Goal: Task Accomplishment & Management: Complete application form

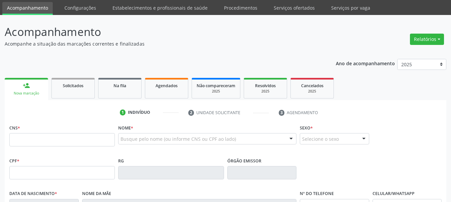
scroll to position [33, 0]
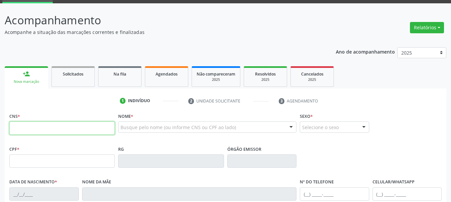
click at [73, 129] on input "text" at bounding box center [61, 128] width 105 height 13
type input "700 0026 8712 5207"
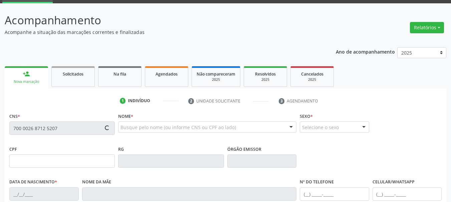
type input "[DATE]"
type input "[PERSON_NAME]"
type input "[PHONE_NUMBER]"
type input "622"
type input "855.556.904-44"
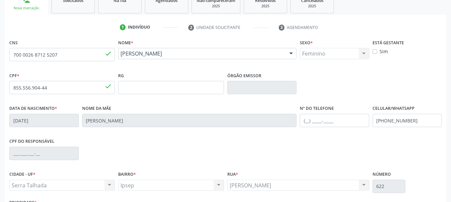
scroll to position [133, 0]
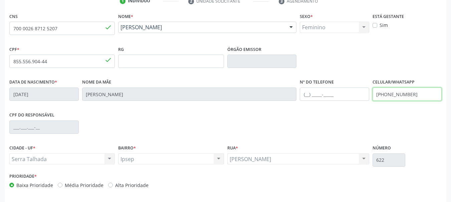
click at [296, 100] on div "Data de nascimento * 24/04/1972 Nome da mãe Francisca Lopes Barros Nº do Telefo…" at bounding box center [225, 93] width 435 height 33
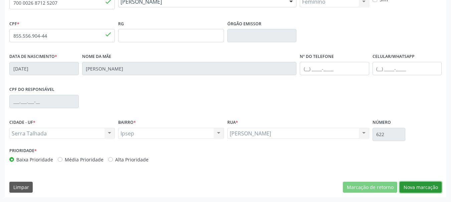
click at [421, 186] on button "Nova marcação" at bounding box center [420, 187] width 42 height 11
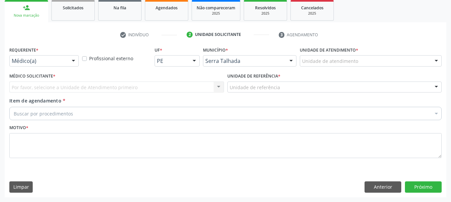
scroll to position [100, 0]
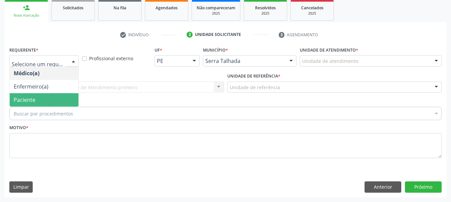
click at [34, 98] on span "Paciente" at bounding box center [25, 99] width 22 height 7
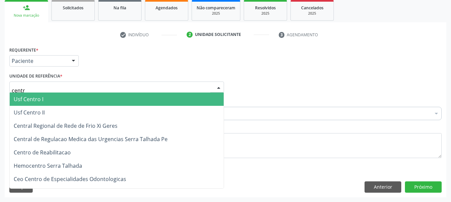
type input "centro"
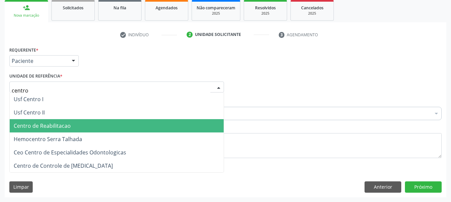
click at [58, 123] on span "Centro de Reabilitacao" at bounding box center [42, 125] width 57 height 7
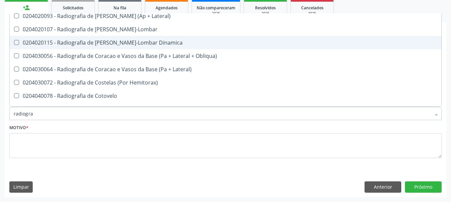
scroll to position [434, 0]
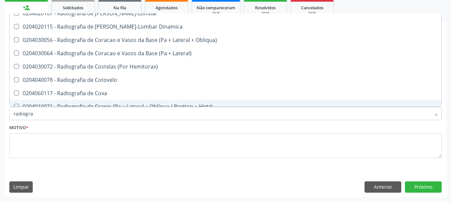
click at [53, 119] on input "radiogra" at bounding box center [222, 113] width 417 height 13
type input "radiografia"
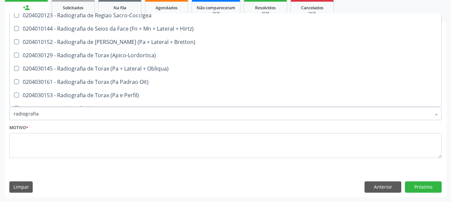
scroll to position [834, 0]
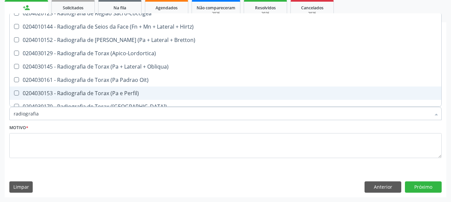
click at [91, 93] on div "0204030153 - Radiografia de Torax (Pa e Perfil)" at bounding box center [225, 93] width 423 height 5
checkbox Perfil\) "true"
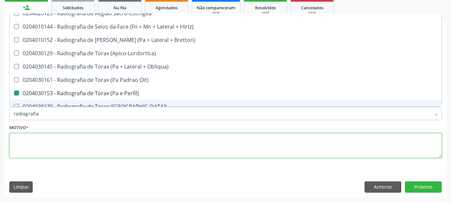
drag, startPoint x: 48, startPoint y: 143, endPoint x: 147, endPoint y: 157, distance: 100.4
click at [48, 144] on textarea at bounding box center [225, 145] width 432 height 25
checkbox Wing\) "true"
checkbox Perfil\) "false"
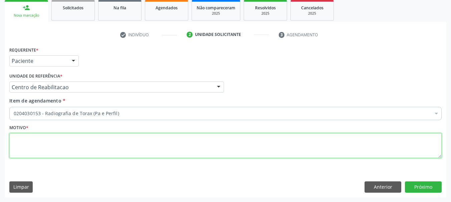
scroll to position [0, 0]
type textarea "..."
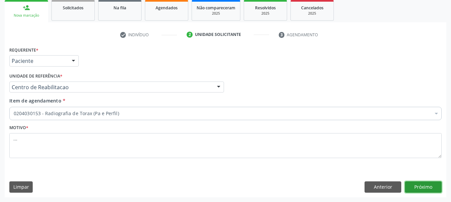
click at [428, 186] on button "Próximo" at bounding box center [423, 187] width 37 height 11
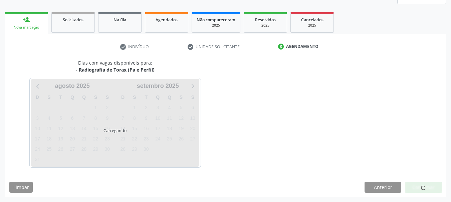
scroll to position [88, 0]
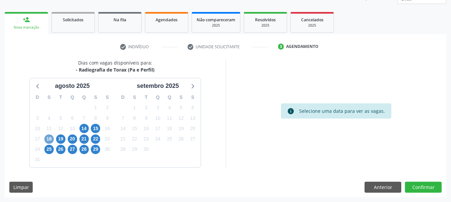
click at [52, 138] on span "18" at bounding box center [48, 139] width 9 height 9
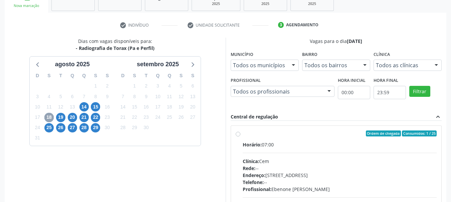
scroll to position [121, 0]
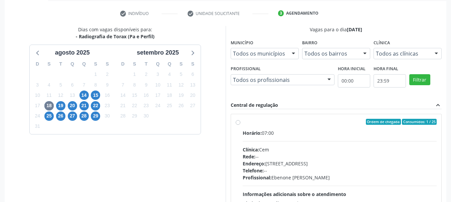
click at [243, 122] on label "Ordem de chegada Consumidos: 1 / 25 Horário: 07:00 Clínica: Cem Rede: -- Endere…" at bounding box center [340, 170] width 194 height 102
click at [240, 122] on input "Ordem de chegada Consumidos: 1 / 25 Horário: 07:00 Clínica: Cem Rede: -- Endere…" at bounding box center [238, 122] width 5 height 6
radio input "true"
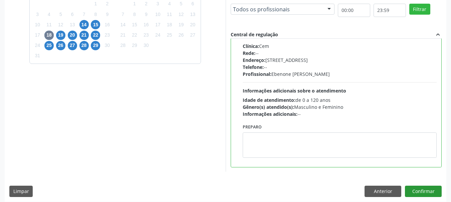
scroll to position [196, 0]
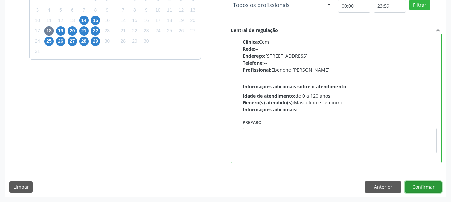
drag, startPoint x: 425, startPoint y: 186, endPoint x: 330, endPoint y: 181, distance: 95.2
click at [426, 186] on button "Confirmar" at bounding box center [423, 187] width 37 height 11
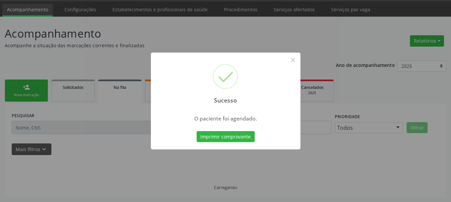
scroll to position [20, 0]
click at [214, 140] on button "Imprimir comprovante" at bounding box center [225, 136] width 58 height 11
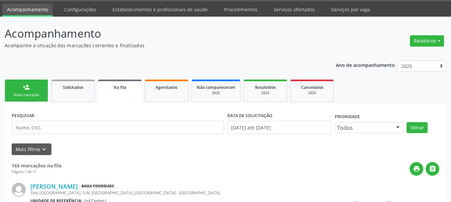
scroll to position [0, 0]
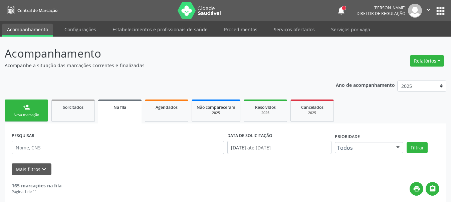
click at [438, 9] on button "apps" at bounding box center [440, 11] width 12 height 12
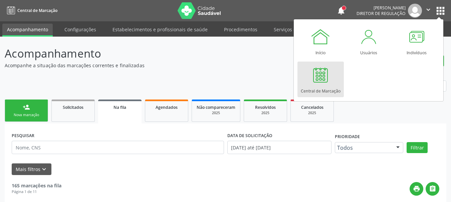
click at [329, 83] on div at bounding box center [320, 75] width 20 height 20
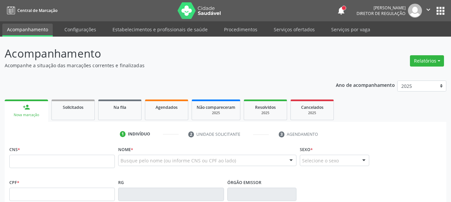
click at [67, 163] on input "text" at bounding box center [61, 161] width 105 height 13
type input "700 0026 8712 5207"
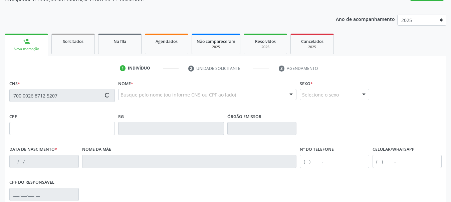
scroll to position [67, 0]
type input "855.556.904-44"
type input "[DATE]"
type input "[PERSON_NAME]"
type input "[PHONE_NUMBER]"
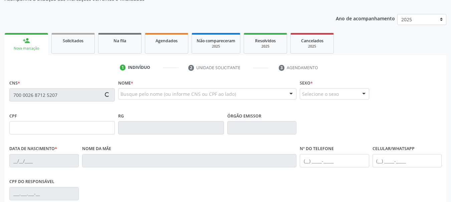
type input "622"
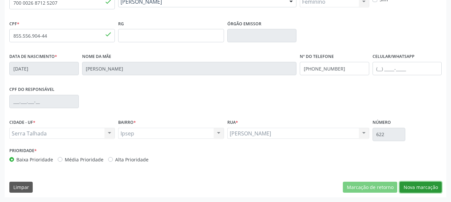
click at [428, 188] on button "Nova marcação" at bounding box center [420, 187] width 42 height 11
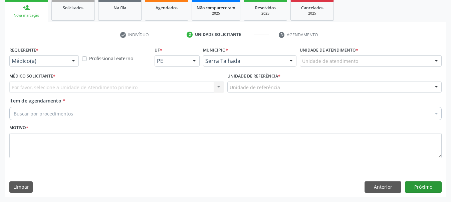
scroll to position [100, 0]
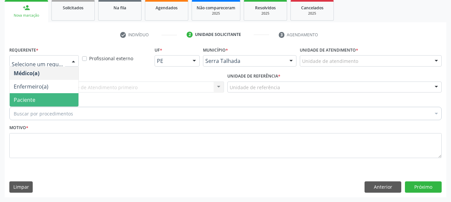
click at [33, 99] on span "Paciente" at bounding box center [25, 99] width 22 height 7
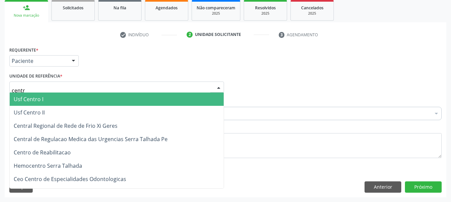
type input "centro"
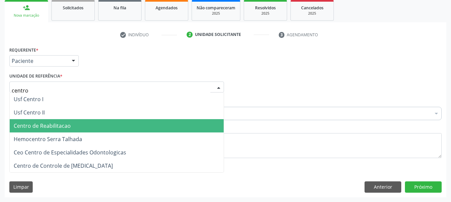
click at [48, 131] on span "Centro de Reabilitacao" at bounding box center [117, 125] width 214 height 13
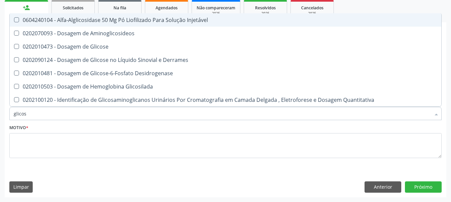
type input "glicose"
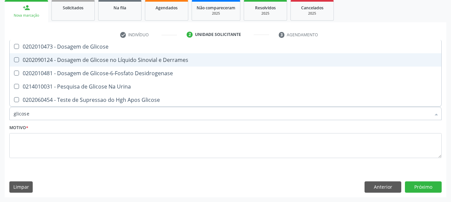
click at [54, 46] on div "0202010473 - Dosagem de Glicose" at bounding box center [225, 46] width 423 height 5
checkbox Glicose "true"
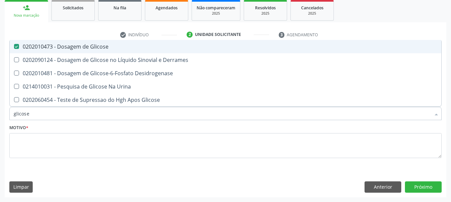
type input "glicos"
checkbox Glicose "false"
checkbox Desidrogenase "true"
type input "glico"
checkbox Desidrogenase "false"
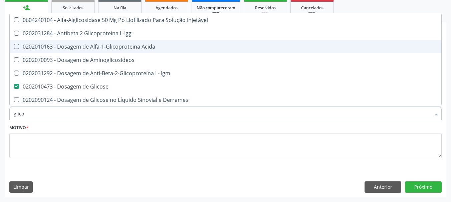
type input "glic"
checkbox Glicose "false"
checkbox Glicose "true"
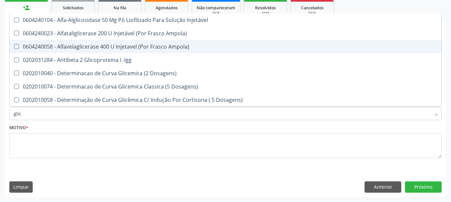
type input "gli"
checkbox Glicose "false"
checkbox Glicosilada "true"
type input "gl"
checkbox Glicosilada "false"
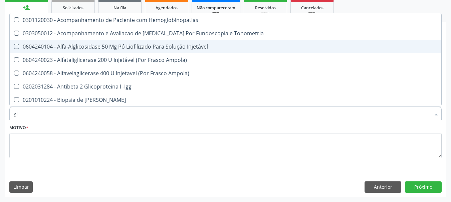
type input "g"
checkbox Glicose "false"
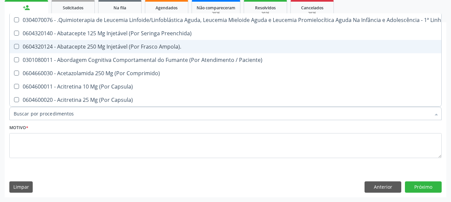
checkbox Glicose "false"
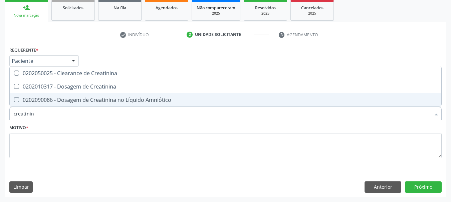
type input "creatinina"
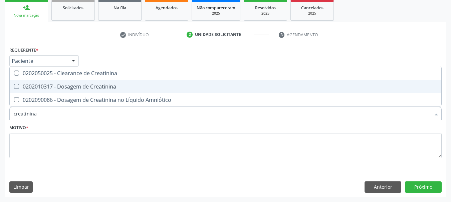
click at [61, 82] on span "0202010317 - Dosagem de Creatinina" at bounding box center [225, 86] width 431 height 13
checkbox Creatinina "true"
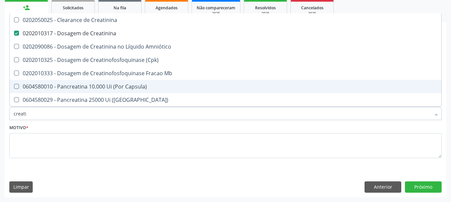
type input "creat"
checkbox Creatinina "false"
checkbox \(Cpk\) "true"
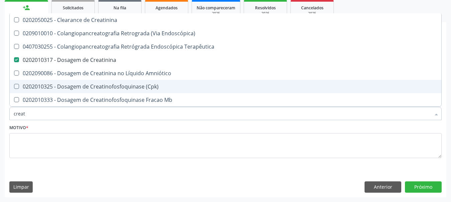
type input "crea"
checkbox Creatinina "false"
checkbox Mb "true"
type input "cre"
checkbox Mb "false"
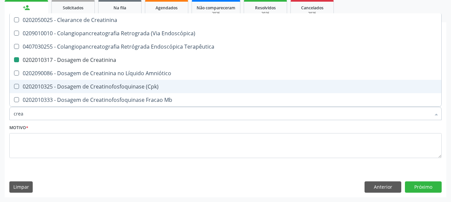
checkbox Oncologia "true"
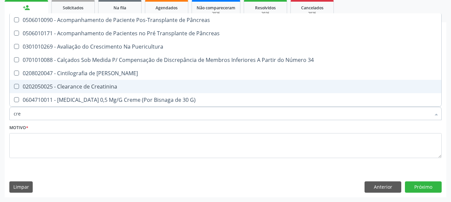
type input "cr"
checkbox Creatinina "false"
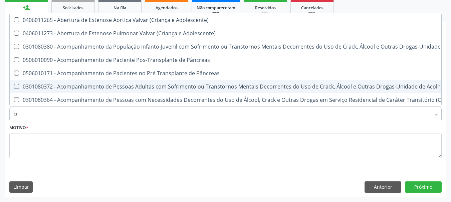
type input "c"
checkbox Creatinina "false"
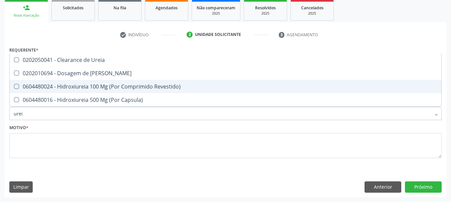
type input "ureia"
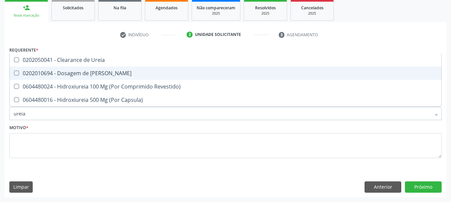
click at [63, 67] on span "0202010694 - Dosagem de Ureia" at bounding box center [225, 73] width 431 height 13
checkbox Ureia "true"
type input "ure"
checkbox Ureia "false"
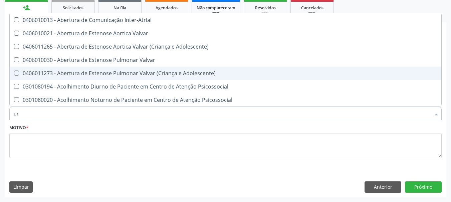
type input "u"
checkbox Ureia "false"
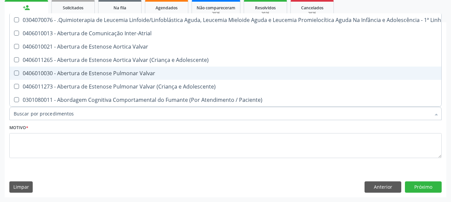
checkbox Ureia "false"
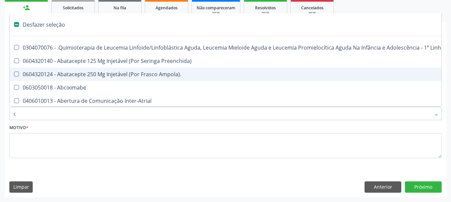
type input "co"
checkbox Quantitativa\) "true"
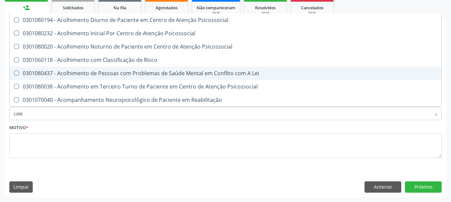
type input "coles"
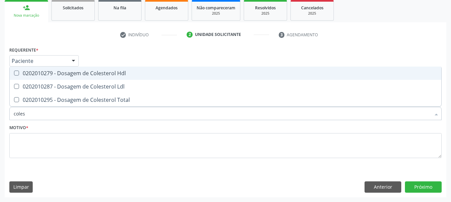
click at [70, 79] on span "0202010279 - Dosagem de Colesterol Hdl" at bounding box center [225, 73] width 431 height 13
checkbox Hdl "true"
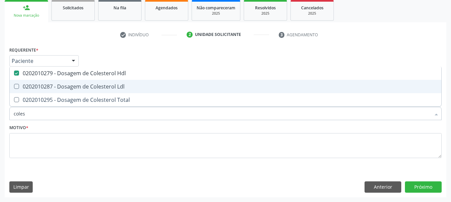
click at [62, 89] on div "0202010287 - Dosagem de Colesterol Ldl" at bounding box center [225, 86] width 423 height 5
checkbox Ldl "true"
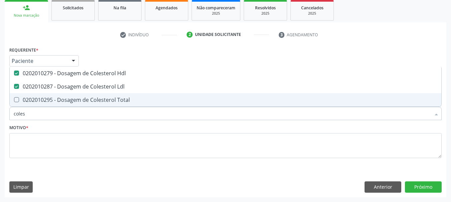
click at [62, 98] on div "0202010295 - Dosagem de Colesterol Total" at bounding box center [225, 99] width 423 height 5
checkbox Total "true"
type input "cole"
checkbox Hdl "false"
checkbox Ldl "false"
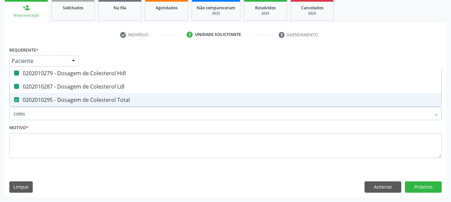
checkbox Total "false"
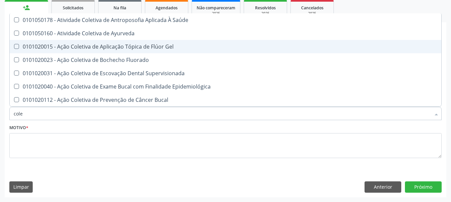
type input "col"
checkbox Hdl "false"
checkbox Ldl "false"
checkbox Total "false"
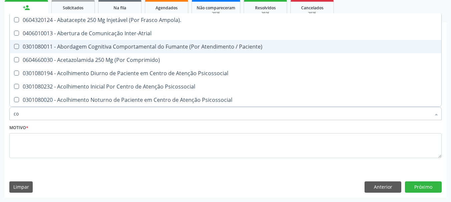
type input "c"
checkbox Hdl "false"
checkbox Ldl "false"
checkbox Total "false"
checkbox Glicose "false"
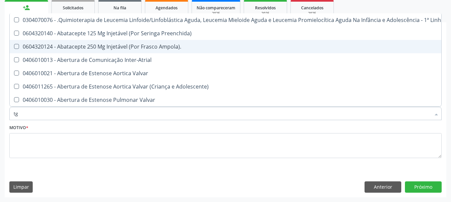
type input "tgo"
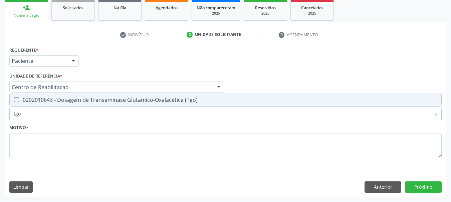
click at [69, 98] on div "0202010643 - Dosagem de Transaminase Glutamico-Oxalacetica (Tgo)" at bounding box center [225, 99] width 423 height 5
checkbox \(Tgo\) "true"
type input "tgp"
click at [66, 100] on div "0202010651 - Dosagem de Transaminase Glutamico-Piruvica (Tgp)" at bounding box center [225, 99] width 423 height 5
checkbox \(Tgp\) "true"
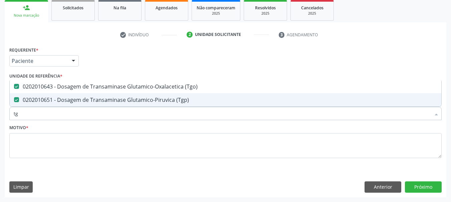
type input "t"
checkbox \(Tgo\) "false"
checkbox \(Tgp\) "false"
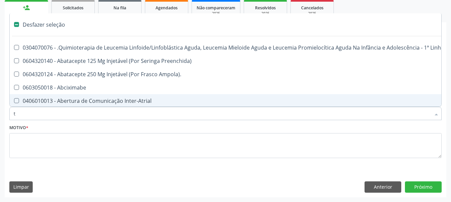
type input "tr"
checkbox Especializada "true"
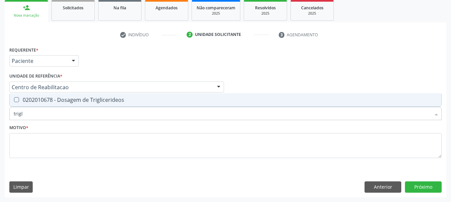
type input "trigli"
click at [71, 95] on span "0202010678 - Dosagem de Triglicerideos" at bounding box center [225, 99] width 431 height 13
checkbox Triglicerideos "true"
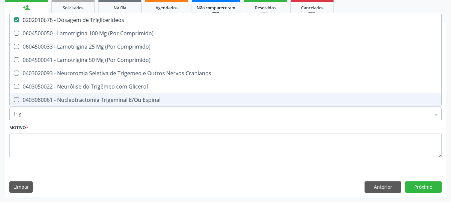
type input "tri"
checkbox Triglicerideos "false"
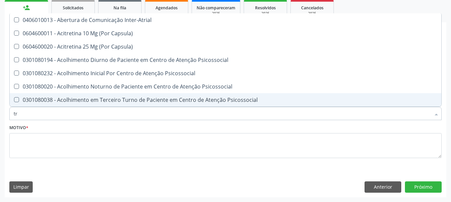
type input "t"
checkbox \(Tgo\) "false"
checkbox \(Tgp\) "false"
checkbox Triglicerideos "false"
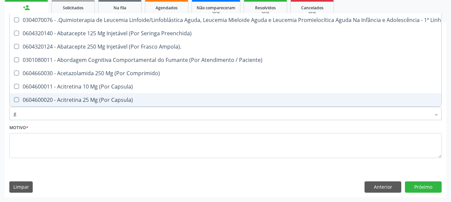
type input "gl"
checkbox Oftalmológica "true"
checkbox 5Ml\) "true"
checkbox Miotendinoso "true"
checkbox Pé "true"
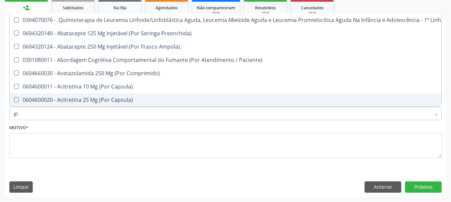
type input "gli"
checkbox Fígado "true"
checkbox Multiprofissional "true"
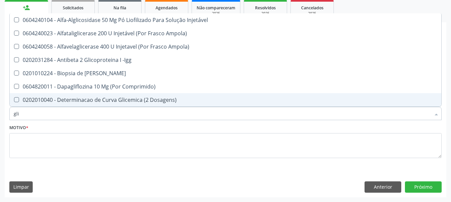
type input "glic"
checkbox Aminoglicosideos "true"
checkbox Glicose "false"
checkbox Derrames "true"
checkbox Triglicerideos "false"
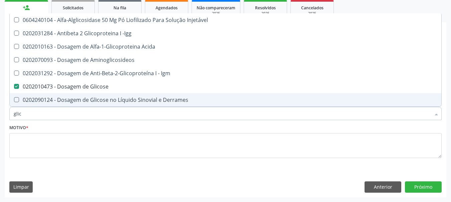
type input "glico"
checkbox Glicose "true"
checkbox Glicose "false"
type input "glicos"
checkbox Acida "true"
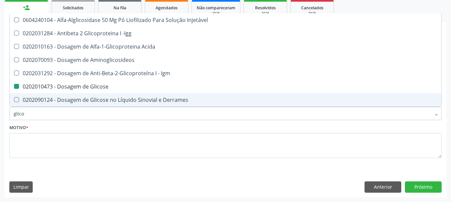
checkbox Glicose "false"
type input "glicosi"
checkbox Acida "false"
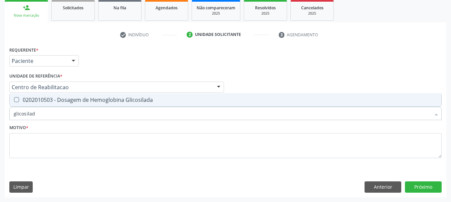
type input "glicosilada"
click at [71, 95] on span "0202010503 - Dosagem de Hemoglobina Glicosilada" at bounding box center [225, 99] width 431 height 13
checkbox Glicosilada "true"
type input "glicosi"
checkbox Glicosilada "false"
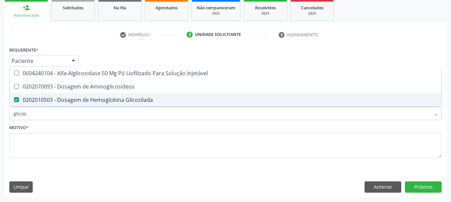
type input "glico"
checkbox Glicosilada "false"
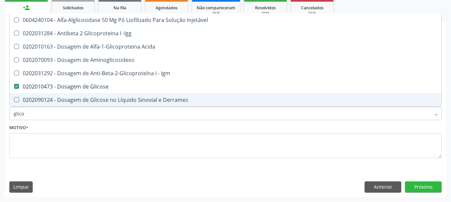
type input "glic"
checkbox Glicose "false"
checkbox Glicosilada "false"
checkbox Glicose "true"
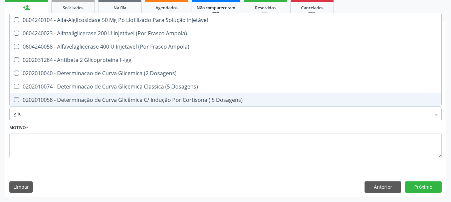
type input "gli"
checkbox Glicose "false"
checkbox Triglicerideos "false"
checkbox Quantitativa "true"
checkbox Delgada\) "true"
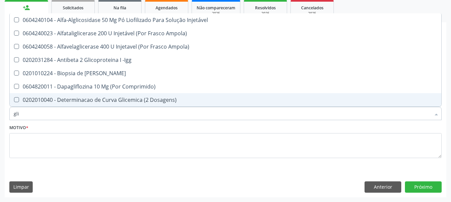
type input "gl"
checkbox Glicose "false"
checkbox Glicosilada "false"
checkbox Triglicerideos "false"
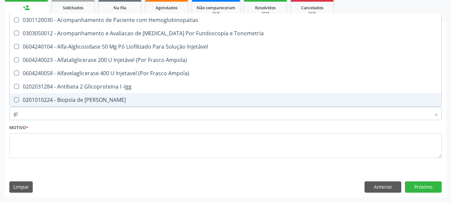
type input "g"
checkbox Glicose "false"
checkbox Glicosilada "false"
checkbox \(Tgo\) "false"
checkbox \(Tgp\) "false"
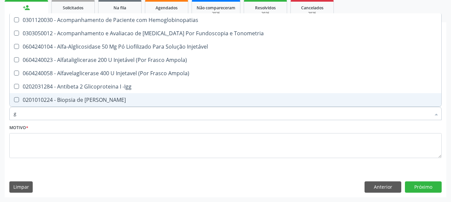
checkbox Triglicerideos "false"
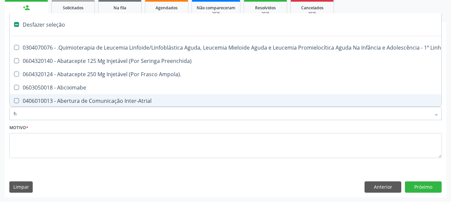
type input "he"
checkbox Cística "true"
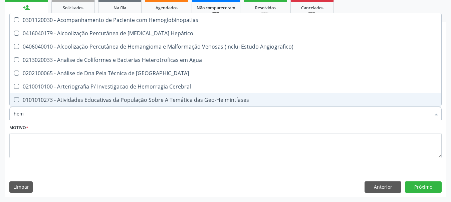
type input "hemo"
checkbox Redome\) "true"
checkbox \(Qualitativo\) "false"
checkbox Glicosilada "false"
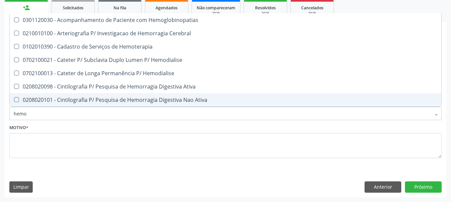
type input "hemog"
checkbox Tardio\) "true"
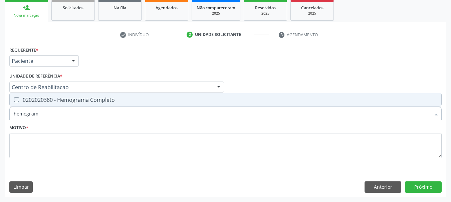
type input "hemograma"
click at [71, 95] on span "0202020380 - Hemograma Completo" at bounding box center [225, 99] width 431 height 13
checkbox Completo "true"
type input "hemog"
checkbox Completo "false"
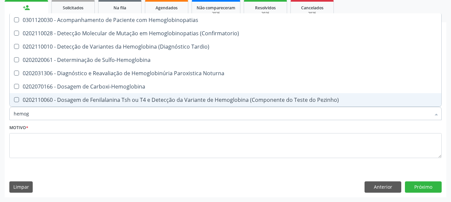
type input "hemo"
checkbox Glicosilada "false"
checkbox Completo "false"
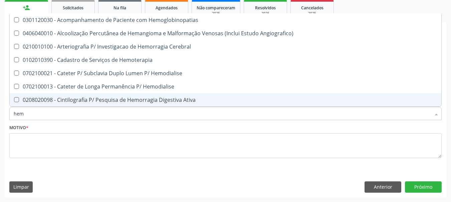
type input "he"
checkbox Glicosilada "false"
checkbox Hematocrito "true"
checkbox Completo "false"
checkbox Orgaos "true"
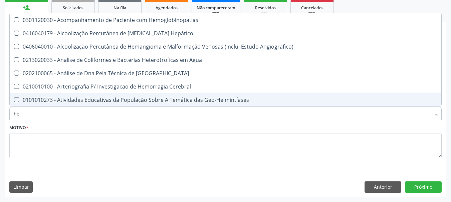
type input "h"
checkbox Glicosilada "false"
checkbox Completo "false"
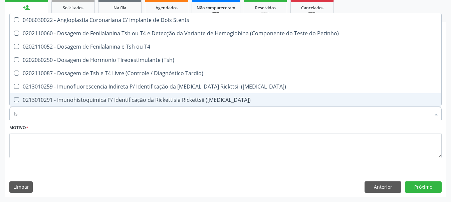
type input "tsh"
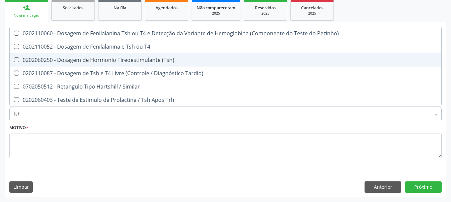
click at [129, 62] on div "0202060250 - Dosagem de Hormonio Tireoestimulante (Tsh)" at bounding box center [225, 59] width 423 height 5
checkbox \(Tsh\) "true"
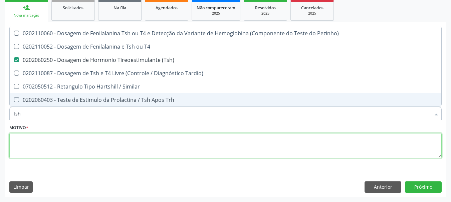
click at [91, 153] on textarea at bounding box center [225, 145] width 432 height 25
checkbox T4 "true"
checkbox Tardio\) "true"
checkbox Similar "true"
checkbox Trh "true"
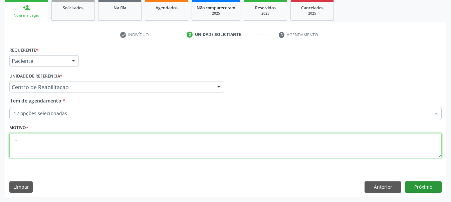
type textarea "..."
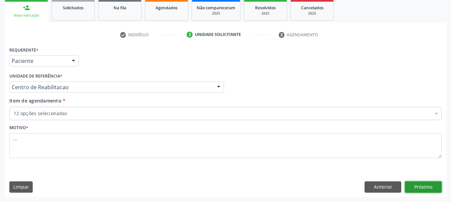
click at [424, 192] on button "Próximo" at bounding box center [423, 187] width 37 height 11
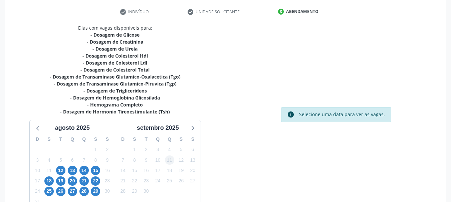
scroll to position [133, 0]
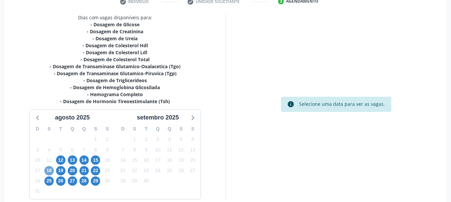
click at [53, 170] on span "18" at bounding box center [48, 170] width 9 height 9
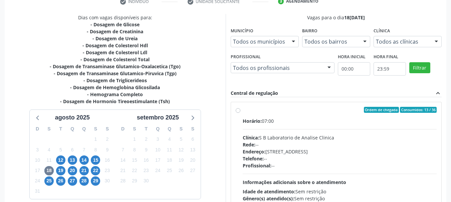
click at [243, 111] on label "Ordem de chegada Consumidos: 13 / 36 Horário: 07:00 Clínica: S B Laboratorio de…" at bounding box center [340, 158] width 194 height 102
click at [238, 111] on input "Ordem de chegada Consumidos: 13 / 36 Horário: 07:00 Clínica: S B Laboratorio de…" at bounding box center [238, 110] width 5 height 6
radio input "true"
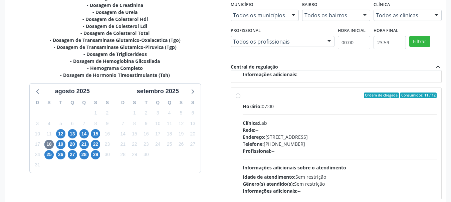
scroll to position [196, 0]
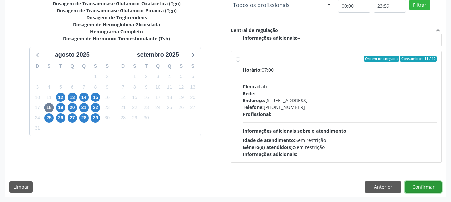
click at [432, 185] on button "Confirmar" at bounding box center [423, 187] width 37 height 11
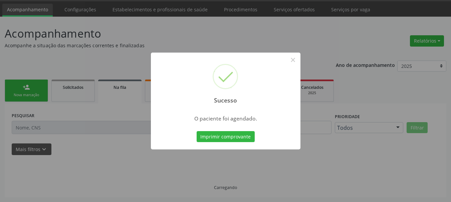
scroll to position [20, 0]
click at [223, 132] on button "Imprimir comprovante" at bounding box center [225, 136] width 58 height 11
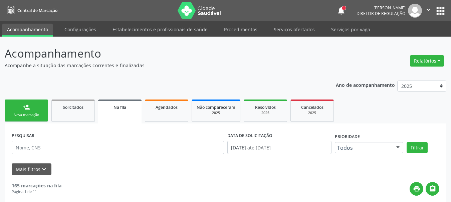
click at [443, 12] on button "apps" at bounding box center [440, 11] width 12 height 12
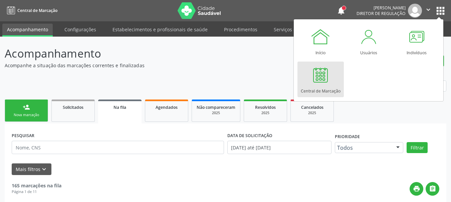
click at [309, 81] on link "Central de Marcação" at bounding box center [320, 80] width 46 height 36
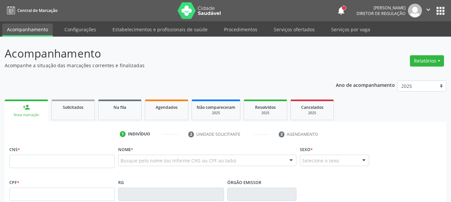
drag, startPoint x: 32, startPoint y: 161, endPoint x: 140, endPoint y: 97, distance: 125.5
drag, startPoint x: 18, startPoint y: 158, endPoint x: 99, endPoint y: 141, distance: 82.1
click at [191, 75] on div "Acompanhamento Acompanhe a situação das marcações correntes e finalizadas Relat…" at bounding box center [225, 201] width 441 height 312
click at [86, 158] on input "text" at bounding box center [61, 161] width 105 height 13
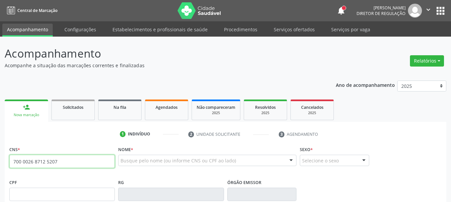
type input "700 0026 8712 5207"
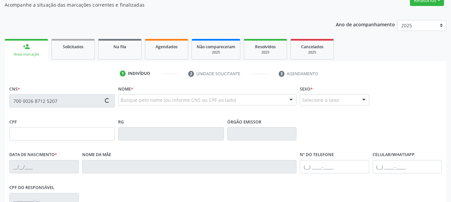
scroll to position [67, 0]
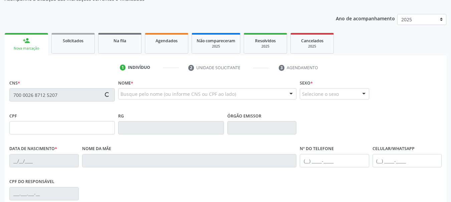
type input "855.556.904-44"
type input "[DATE]"
type input "[PERSON_NAME]"
type input "[PHONE_NUMBER]"
type input "622"
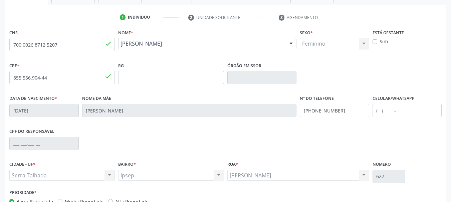
scroll to position [133, 0]
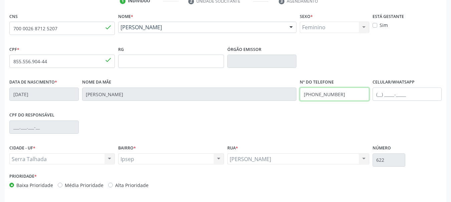
drag, startPoint x: 355, startPoint y: 97, endPoint x: 219, endPoint y: 116, distance: 137.8
click at [219, 116] on div "CNS 700 0026 8712 5207 done Nome * Alessandra Lopes Menezes Barros Alessandra L…" at bounding box center [225, 102] width 432 height 182
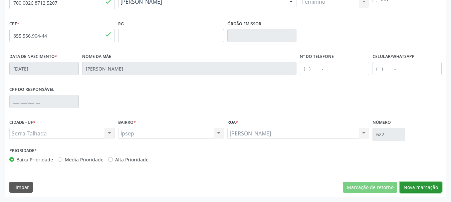
click at [432, 184] on button "Nova marcação" at bounding box center [420, 187] width 42 height 11
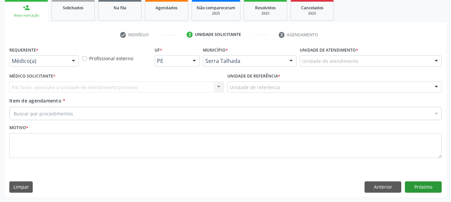
scroll to position [100, 0]
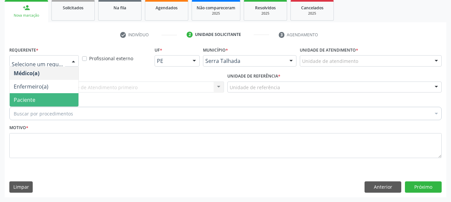
click at [31, 102] on span "Paciente" at bounding box center [25, 99] width 22 height 7
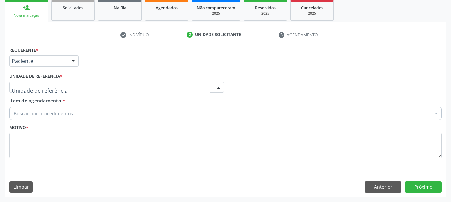
click at [32, 83] on div at bounding box center [116, 87] width 214 height 11
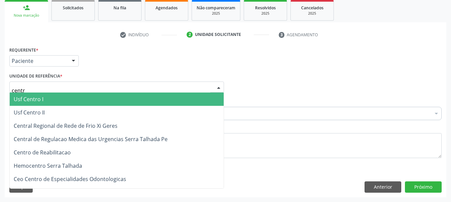
type input "centro"
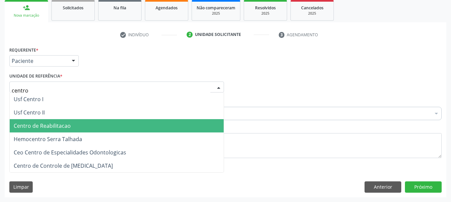
click at [36, 131] on span "Centro de Reabilitacao" at bounding box center [117, 125] width 214 height 13
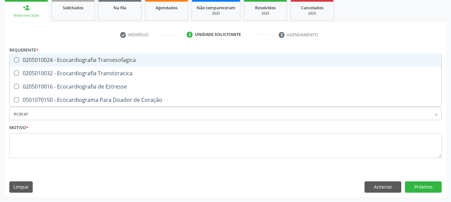
type input "ecocard"
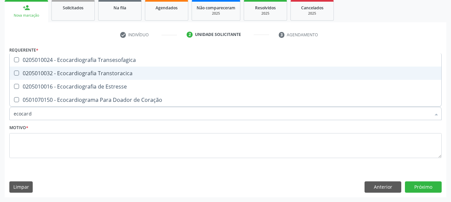
click at [62, 75] on div "0205010032 - Ecocardiografia Transtoracica" at bounding box center [225, 73] width 423 height 5
checkbox Transtoracica "true"
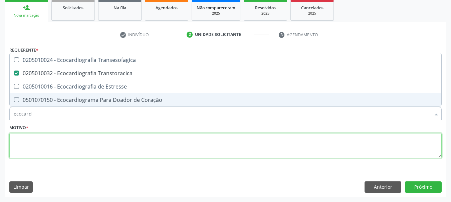
click at [48, 138] on textarea at bounding box center [225, 145] width 432 height 25
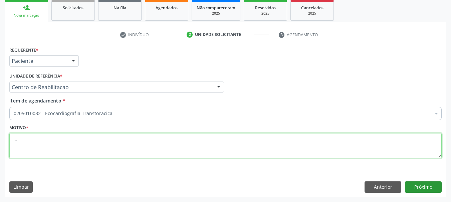
type textarea "..."
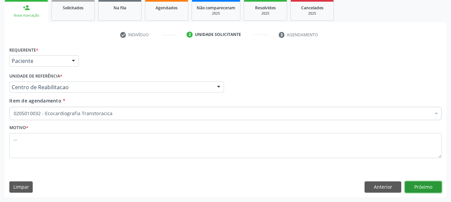
click at [414, 186] on button "Próximo" at bounding box center [423, 187] width 37 height 11
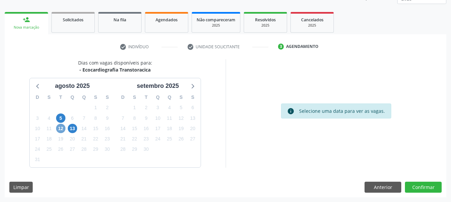
click at [63, 129] on span "12" at bounding box center [60, 128] width 9 height 9
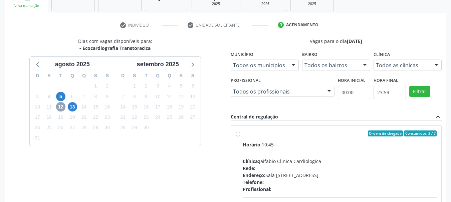
scroll to position [121, 0]
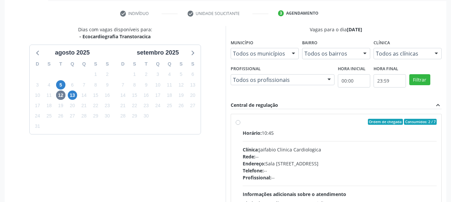
click at [240, 121] on div "Ordem de chegada Consumidos: 2 / 7 Horário: 10:45 Clínica: Jaifabio Clinica Car…" at bounding box center [336, 170] width 201 height 102
radio input "true"
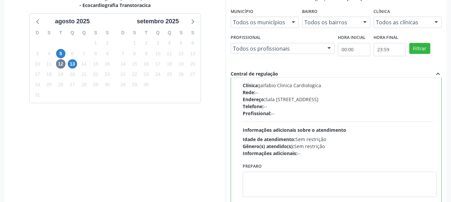
scroll to position [196, 0]
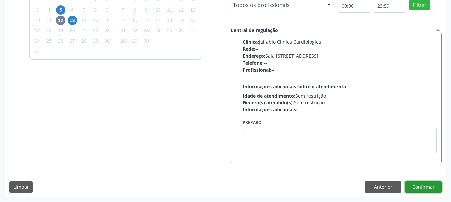
click at [434, 189] on button "Confirmar" at bounding box center [423, 187] width 37 height 11
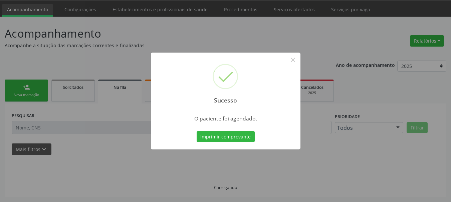
scroll to position [20, 0]
click at [220, 138] on button "Imprimir comprovante" at bounding box center [225, 136] width 58 height 11
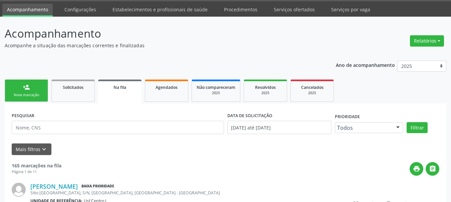
scroll to position [0, 0]
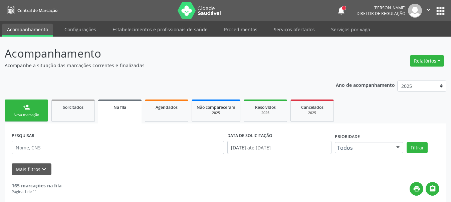
click at [437, 9] on button "apps" at bounding box center [440, 11] width 12 height 12
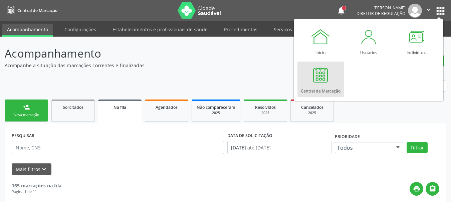
drag, startPoint x: 319, startPoint y: 84, endPoint x: 307, endPoint y: 89, distance: 13.1
click at [318, 84] on div at bounding box center [320, 75] width 20 height 20
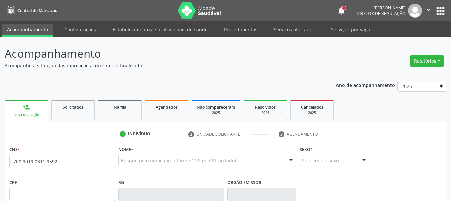
type input "700 9019 0311 9592"
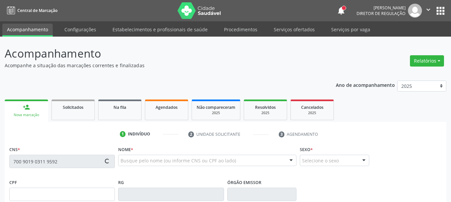
type input "[DATE]"
type input "[PERSON_NAME]"
type input "00"
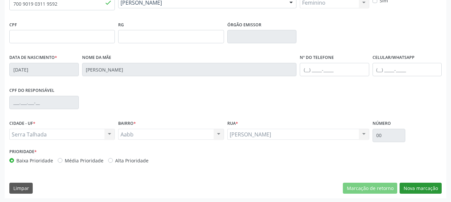
scroll to position [159, 0]
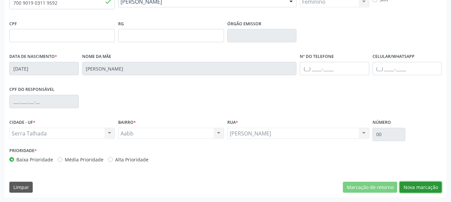
drag, startPoint x: 417, startPoint y: 192, endPoint x: 406, endPoint y: 195, distance: 11.7
click at [416, 193] on div "CNS * 700 9019 0311 9592 done Nome * [PERSON_NAME] [PERSON_NAME] CNS: 700 9019 …" at bounding box center [225, 92] width 441 height 212
click at [419, 187] on button "Nova marcação" at bounding box center [420, 187] width 42 height 11
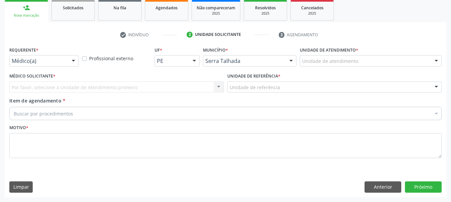
click at [64, 58] on div "Médico(a)" at bounding box center [43, 60] width 69 height 11
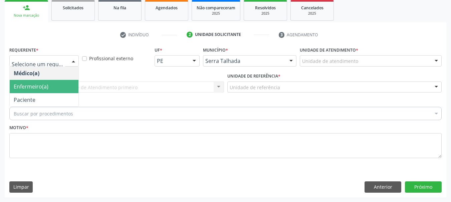
click at [51, 93] on ul "Médico(a) Enfermeiro(a) Paciente Nenhum resultado encontrado para: " " Não há n…" at bounding box center [44, 87] width 69 height 40
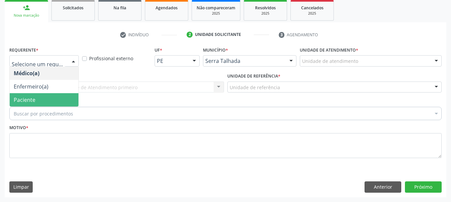
click at [48, 104] on span "Paciente" at bounding box center [44, 99] width 69 height 13
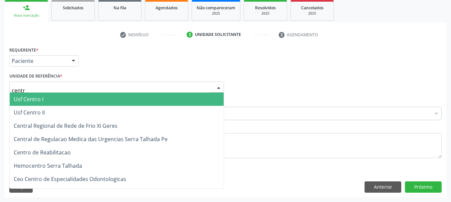
type input "centro"
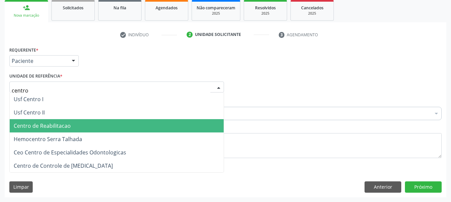
click at [68, 129] on span "Centro de Reabilitacao" at bounding box center [42, 125] width 57 height 7
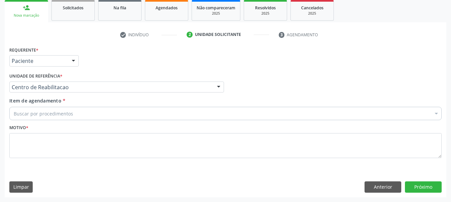
click at [64, 108] on div "Buscar por procedimentos" at bounding box center [225, 113] width 432 height 13
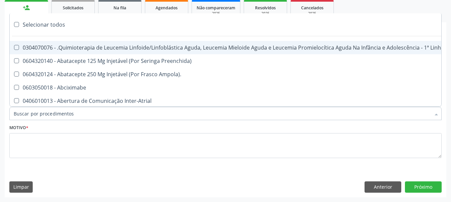
click at [58, 117] on input "Item de agendamento *" at bounding box center [222, 113] width 417 height 13
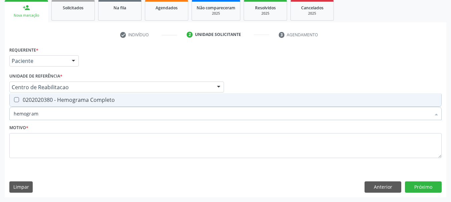
type input "hemograma"
click at [66, 103] on div "0202020380 - Hemograma Completo" at bounding box center [225, 99] width 423 height 5
checkbox Completo "true"
type input "h"
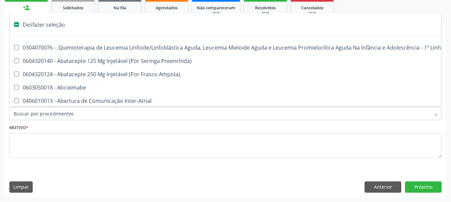
checkbox Manutenção "false"
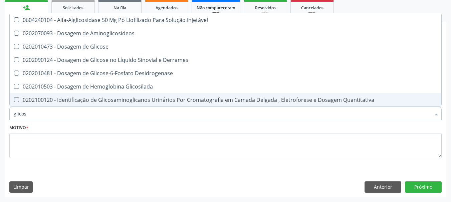
type input "glicose"
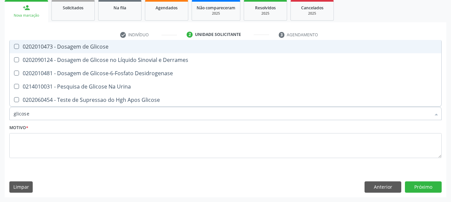
click at [82, 48] on div "0202010473 - Dosagem de Glicose" at bounding box center [225, 46] width 423 height 5
checkbox Glicose "true"
type input "glicos"
checkbox Glicose "false"
checkbox Desidrogenase "true"
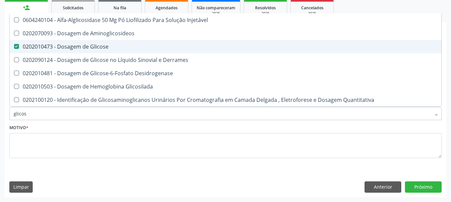
type input "glico"
checkbox Glicose "false"
checkbox Glicosilada "true"
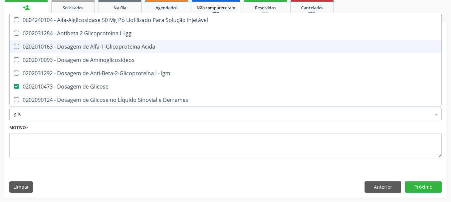
type input "gli"
checkbox Glicose "false"
type input "g"
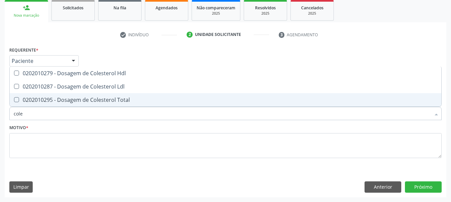
type input "coles"
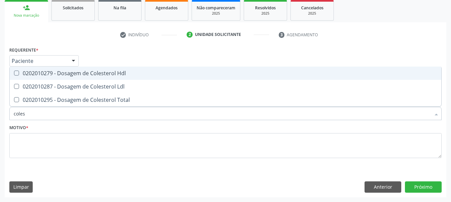
click at [80, 74] on div "0202010279 - Dosagem de Colesterol Hdl" at bounding box center [225, 73] width 423 height 5
checkbox Hdl "true"
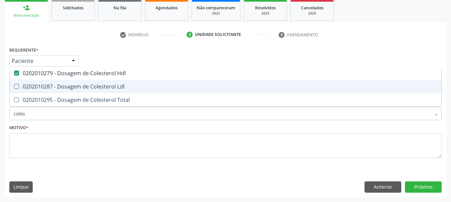
click at [77, 86] on div "0202010287 - Dosagem de Colesterol Ldl" at bounding box center [225, 86] width 423 height 5
checkbox Ldl "true"
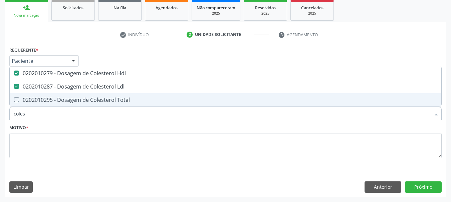
click at [73, 98] on div "0202010295 - Dosagem de Colesterol Total" at bounding box center [225, 99] width 423 height 5
checkbox Total "true"
click at [70, 113] on input "coles" at bounding box center [222, 113] width 417 height 13
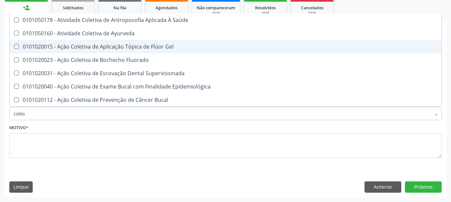
type input "cole"
checkbox Saúde "false"
checkbox Ayurveda "false"
checkbox Gel "false"
type input "col"
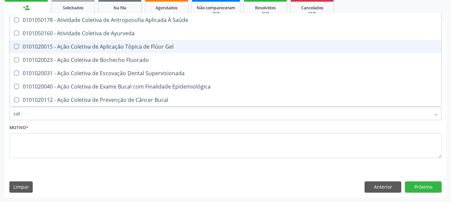
checkbox Hdl "false"
checkbox Ldl "false"
checkbox Total "false"
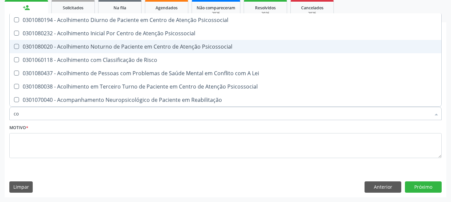
type input "c"
checkbox Hdl "false"
checkbox Ldl "false"
checkbox Total "false"
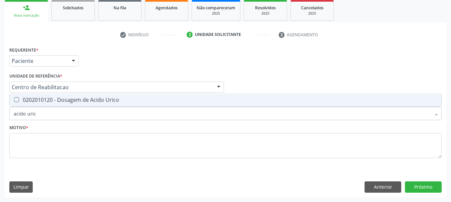
type input "acido urico"
click at [71, 101] on div "0202010120 - Dosagem de Acido Urico" at bounding box center [225, 99] width 423 height 5
checkbox Urico "true"
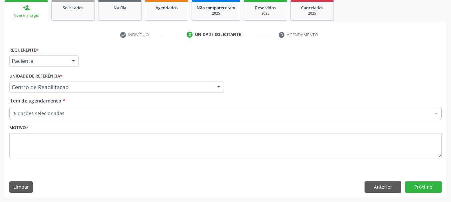
click at [80, 107] on div "6 opções selecionadas Desfazer seleção Selecionados 0202020380 - Hemograma Comp…" at bounding box center [225, 112] width 432 height 11
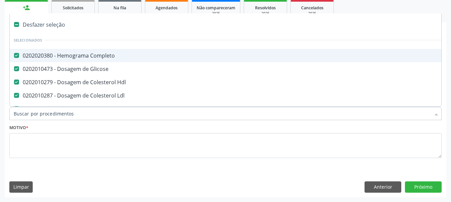
type input "t"
checkbox Urico "false"
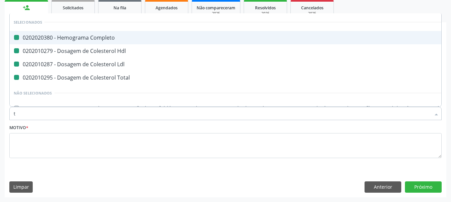
type input "tr"
checkbox Completo "false"
checkbox Hdl "false"
checkbox Ldl "false"
checkbox Total "false"
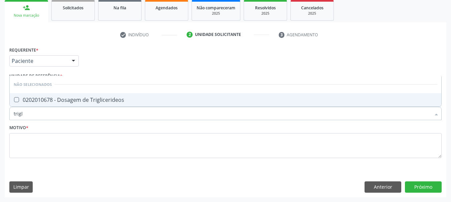
type input "trigli"
click at [154, 98] on div "0202010678 - Dosagem de Triglicerideos" at bounding box center [225, 99] width 423 height 5
checkbox Triglicerideos "true"
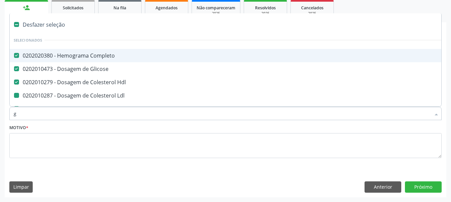
type input "gl"
checkbox Ldl "false"
checkbox Total "false"
checkbox Urico "false"
checkbox Triglicerideos "false"
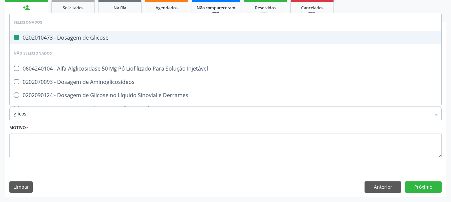
type input "glicosi"
checkbox Glicose "false"
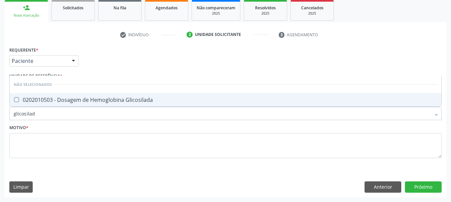
type input "glicosilada"
click at [64, 98] on div "0202010503 - Dosagem de Hemoglobina Glicosilada" at bounding box center [225, 99] width 423 height 5
checkbox Glicosilada "true"
type input "glicosi"
checkbox Glicosilada "false"
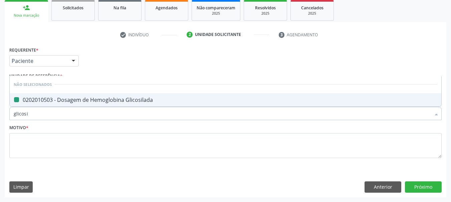
type input "glicos"
checkbox Glicosilada "true"
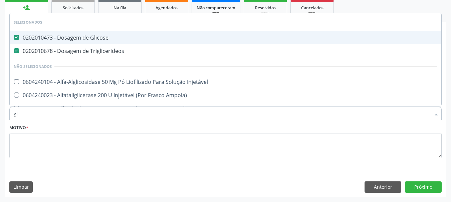
type input "g"
checkbox Injetável "true"
checkbox Ampola\) "true"
checkbox -Igg "true"
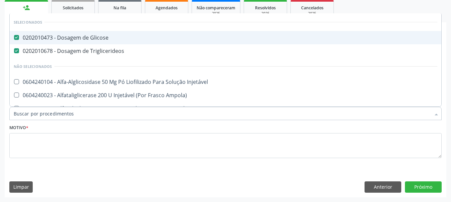
checkbox Glicosilada "false"
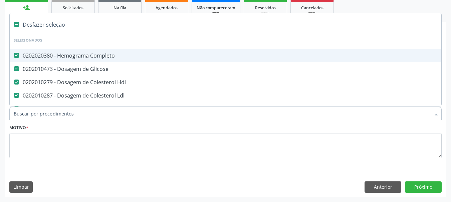
type input "t"
checkbox Triglicerideos "false"
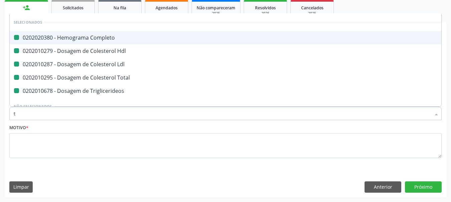
type input "t4"
checkbox Completo "false"
checkbox Hdl "false"
checkbox Total "false"
checkbox Triglicerideos "false"
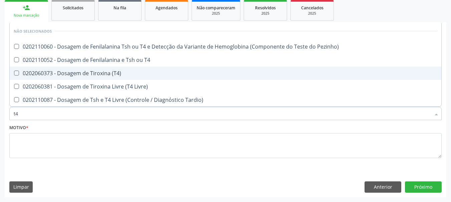
click at [66, 71] on div "0202060373 - Dosagem de Tiroxina (T4)" at bounding box center [225, 73] width 423 height 5
checkbox \(T4\) "true"
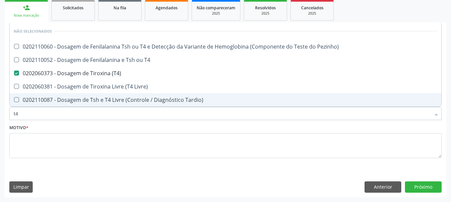
type input "t"
checkbox Pezinho\) "true"
checkbox T4 "true"
checkbox Livre\) "true"
checkbox Tardio\) "true"
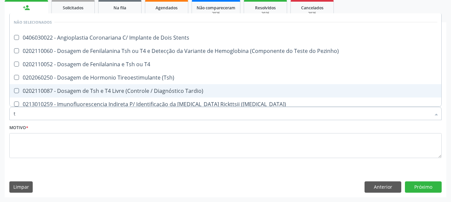
type input "ts"
checkbox Stents "false"
checkbox Pezinho\) "false"
checkbox \(Tsh\) "false"
checkbox Tardio\) "false"
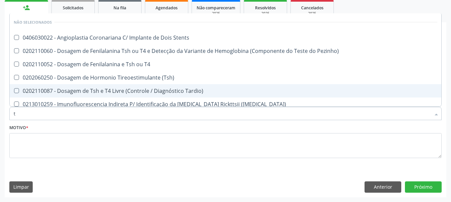
checkbox T4 "false"
type input "tsh"
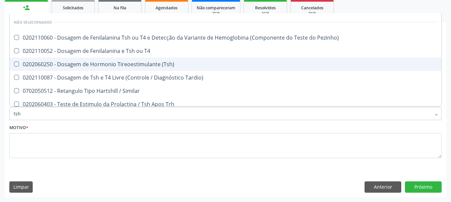
click at [100, 64] on div "0202060250 - Dosagem de Hormonio Tireoestimulante (Tsh)" at bounding box center [225, 64] width 423 height 5
checkbox \(Tsh\) "true"
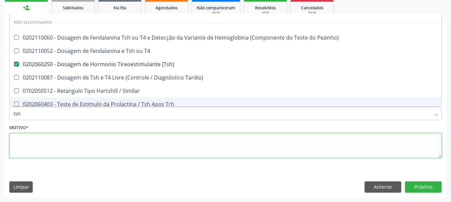
click at [82, 150] on textarea at bounding box center [225, 145] width 432 height 25
checkbox Pezinho\) "true"
checkbox T4 "true"
checkbox Tardio\) "true"
checkbox Similar "true"
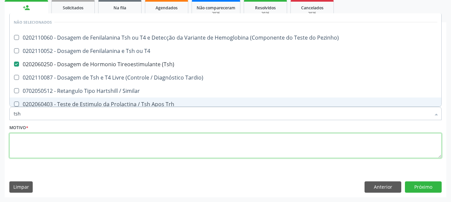
checkbox Trh "true"
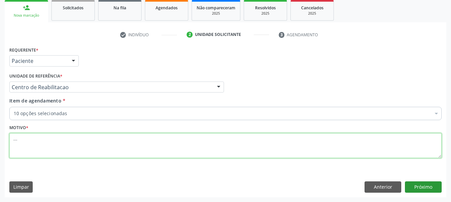
type textarea "..."
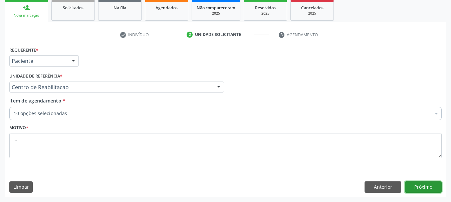
click at [424, 189] on button "Próximo" at bounding box center [423, 187] width 37 height 11
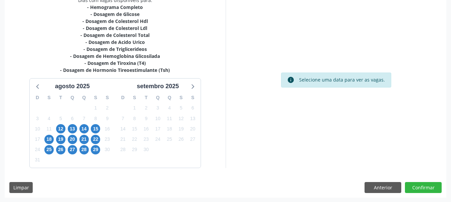
scroll to position [151, 0]
click at [62, 127] on span "12" at bounding box center [60, 128] width 9 height 9
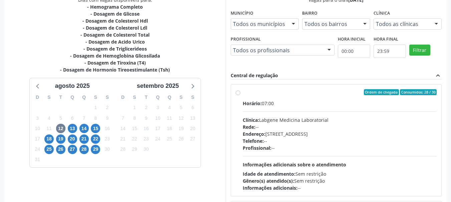
click at [243, 94] on label "Ordem de chegada Consumidos: 28 / 30 Horário: 07:00 Clínica: Labgene Medicina L…" at bounding box center [340, 140] width 194 height 102
click at [239, 94] on input "Ordem de chegada Consumidos: 28 / 30 Horário: 07:00 Clínica: Labgene Medicina L…" at bounding box center [238, 92] width 5 height 6
radio input "true"
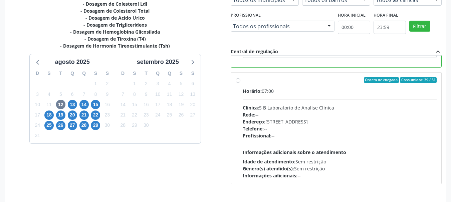
scroll to position [196, 0]
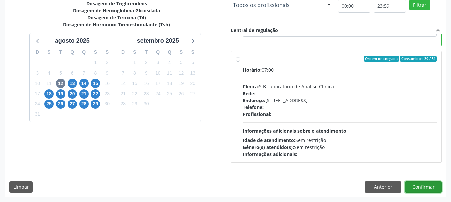
click at [425, 185] on button "Confirmar" at bounding box center [423, 187] width 37 height 11
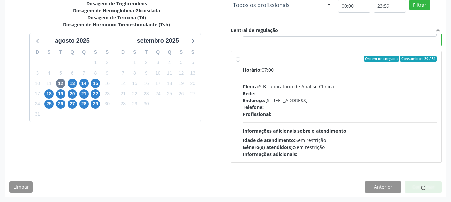
scroll to position [20, 0]
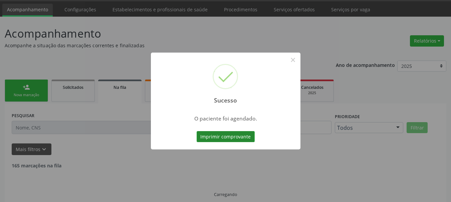
click at [222, 141] on button "Imprimir comprovante" at bounding box center [225, 136] width 58 height 11
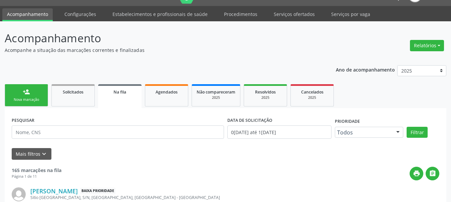
scroll to position [0, 0]
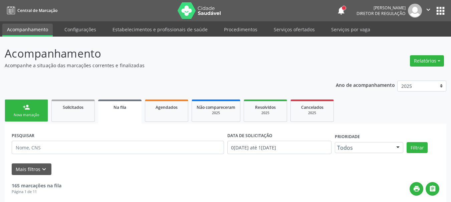
click at [438, 11] on button "apps" at bounding box center [440, 11] width 12 height 12
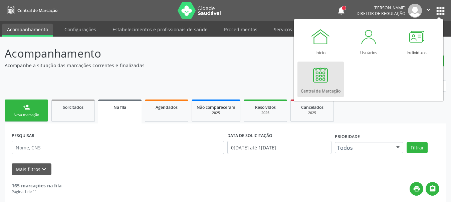
click at [323, 83] on div at bounding box center [320, 75] width 20 height 20
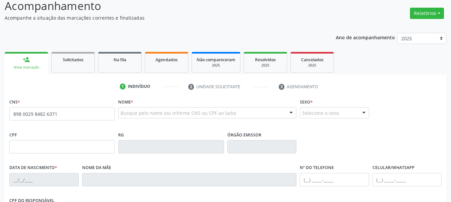
type input "898 0029 8482 6371"
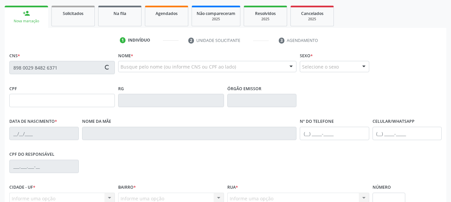
scroll to position [100, 0]
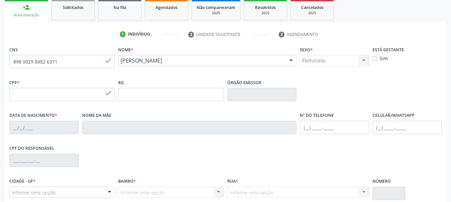
type input "052.758.474-67"
type input "[DATE]"
type input "[PERSON_NAME]"
type input "[PHONE_NUMBER]"
type input "S/N"
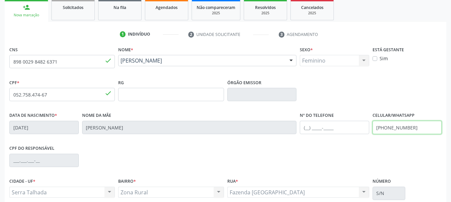
drag, startPoint x: 426, startPoint y: 129, endPoint x: 349, endPoint y: 138, distance: 77.8
click at [349, 138] on div "Data de nascimento * [DATE] Nome da mãe [PERSON_NAME] Nº do Telefone Celular/Wh…" at bounding box center [225, 127] width 435 height 33
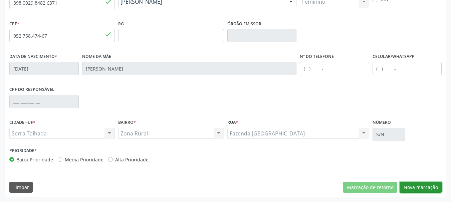
click at [438, 190] on button "Nova marcação" at bounding box center [420, 187] width 42 height 11
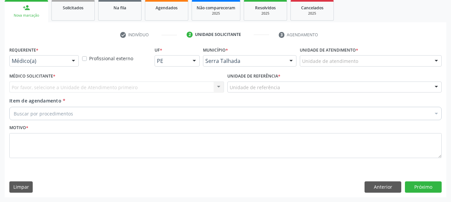
scroll to position [100, 0]
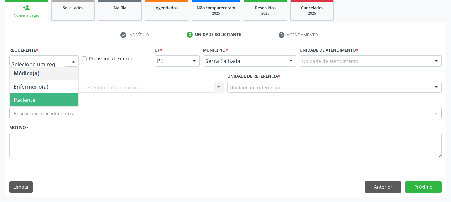
click at [35, 101] on span "Paciente" at bounding box center [44, 99] width 69 height 13
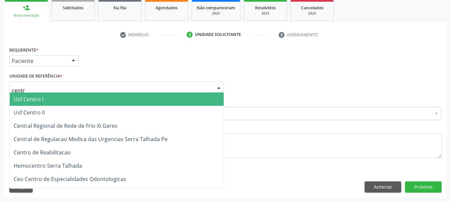
type input "centro"
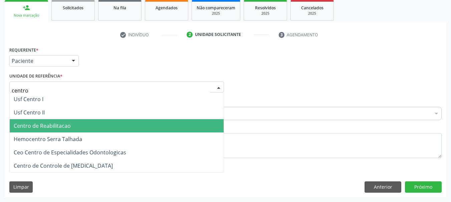
click at [50, 125] on span "Centro de Reabilitacao" at bounding box center [42, 125] width 57 height 7
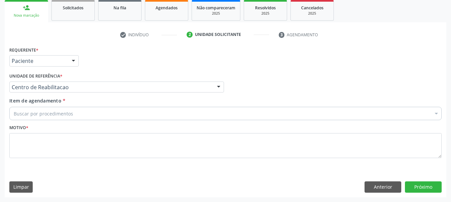
click at [93, 109] on div "Buscar por procedimentos" at bounding box center [225, 113] width 432 height 13
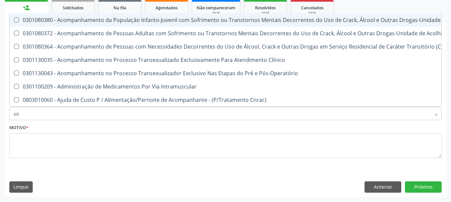
type input "usg"
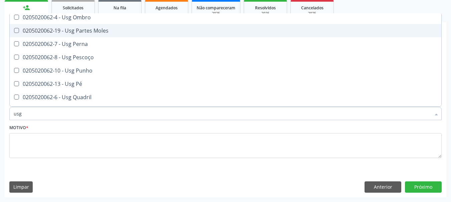
scroll to position [133, 0]
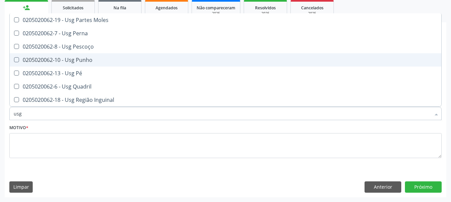
click at [121, 57] on span "0205020062-10 - Usg Punho" at bounding box center [225, 59] width 431 height 13
checkbox Punho "true"
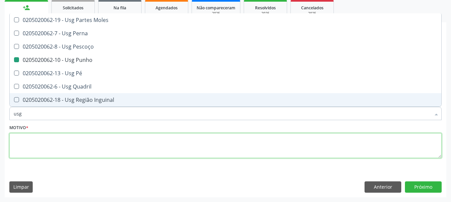
click at [34, 151] on textarea at bounding box center [225, 145] width 432 height 25
checkbox Braço "true"
checkbox Punho "false"
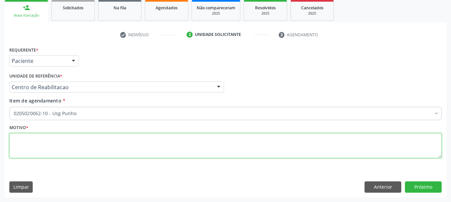
scroll to position [0, 0]
type textarea "..."
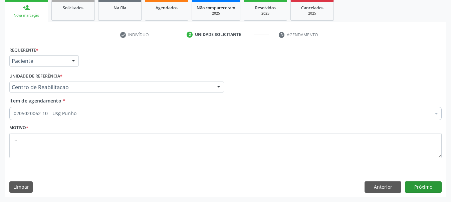
click at [424, 195] on div "Requerente * Paciente Médico(a) Enfermeiro(a) Paciente Nenhum resultado encontr…" at bounding box center [225, 121] width 441 height 152
click at [426, 189] on button "Próximo" at bounding box center [423, 187] width 37 height 11
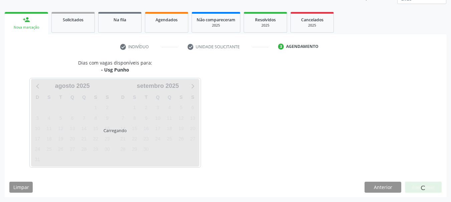
scroll to position [88, 0]
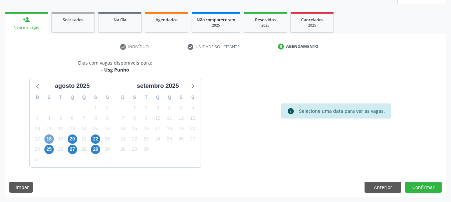
click at [51, 138] on span "18" at bounding box center [48, 139] width 9 height 9
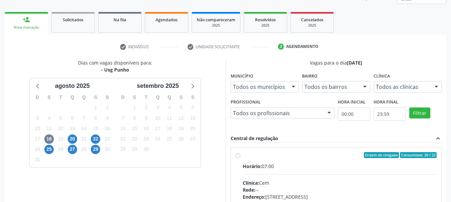
click at [243, 158] on label "Ordem de chegada Consumidos: 20 / 22 Horário: 07:00 Clínica: Cem Rede: -- Ender…" at bounding box center [340, 203] width 194 height 102
click at [236, 158] on input "Ordem de chegada Consumidos: 20 / 22 Horário: 07:00 Clínica: Cem Rede: -- Ender…" at bounding box center [238, 155] width 5 height 6
radio input "true"
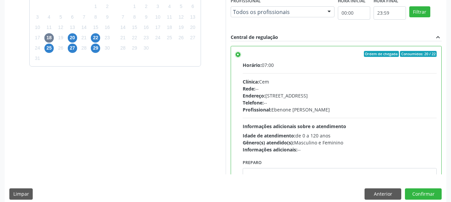
scroll to position [196, 0]
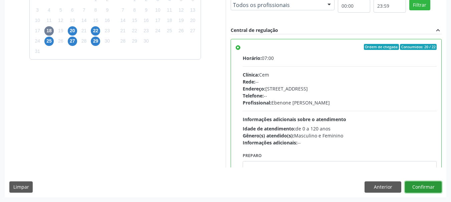
click at [426, 184] on button "Confirmar" at bounding box center [423, 187] width 37 height 11
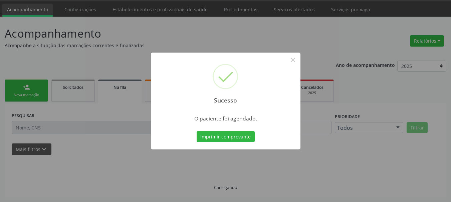
scroll to position [20, 0]
click at [222, 140] on button "Imprimir comprovante" at bounding box center [225, 136] width 58 height 11
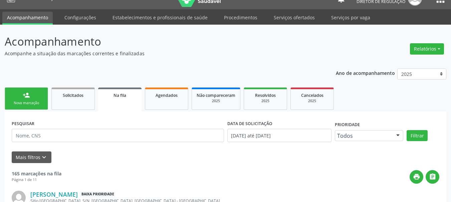
scroll to position [0, 0]
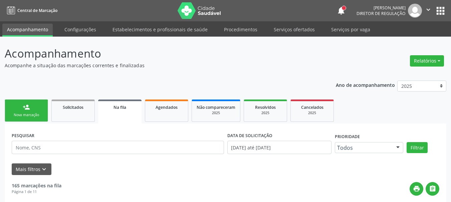
click at [431, 8] on icon "" at bounding box center [427, 9] width 7 height 7
click at [425, 8] on icon "" at bounding box center [427, 9] width 7 height 7
click at [411, 47] on ul "Configurações Sair" at bounding box center [411, 33] width 47 height 29
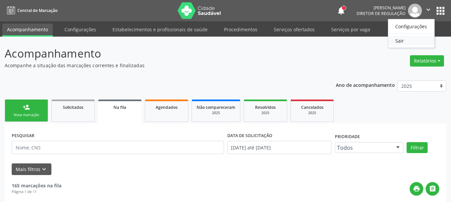
click at [409, 44] on link "Sair" at bounding box center [411, 40] width 46 height 9
